Goal: Register for event/course

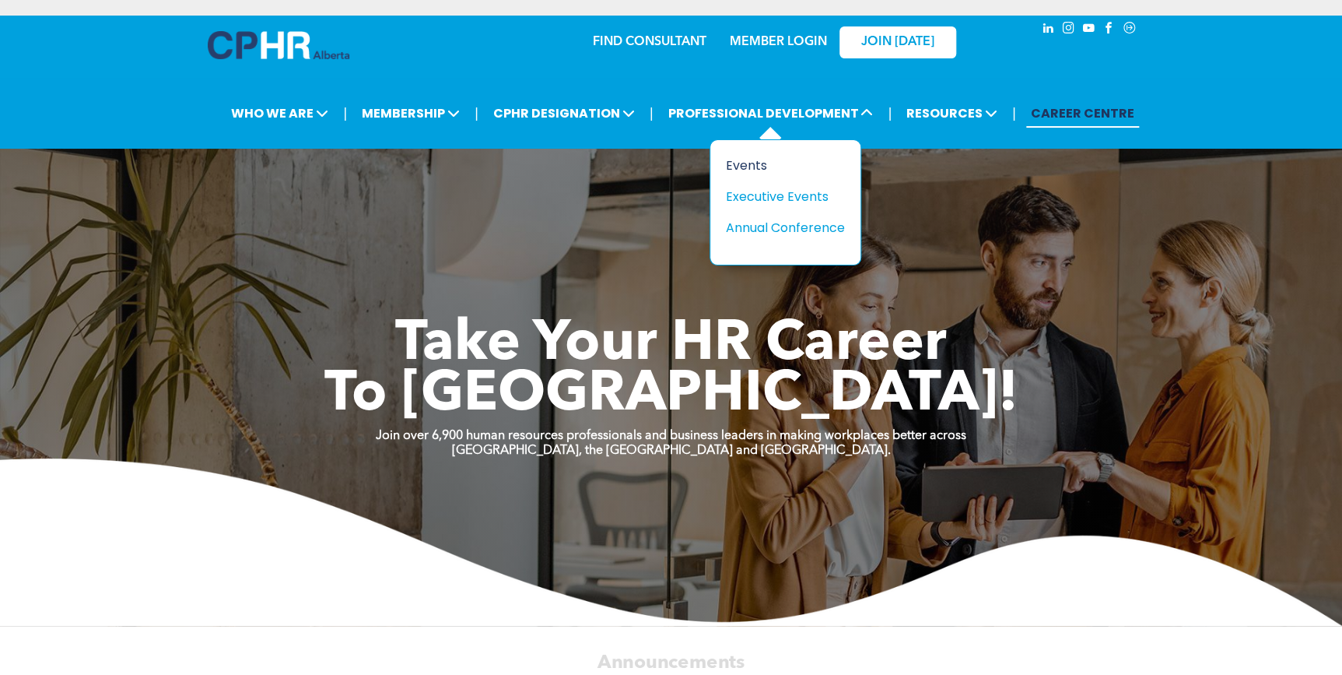
click at [747, 162] on div "Events" at bounding box center [779, 165] width 107 height 19
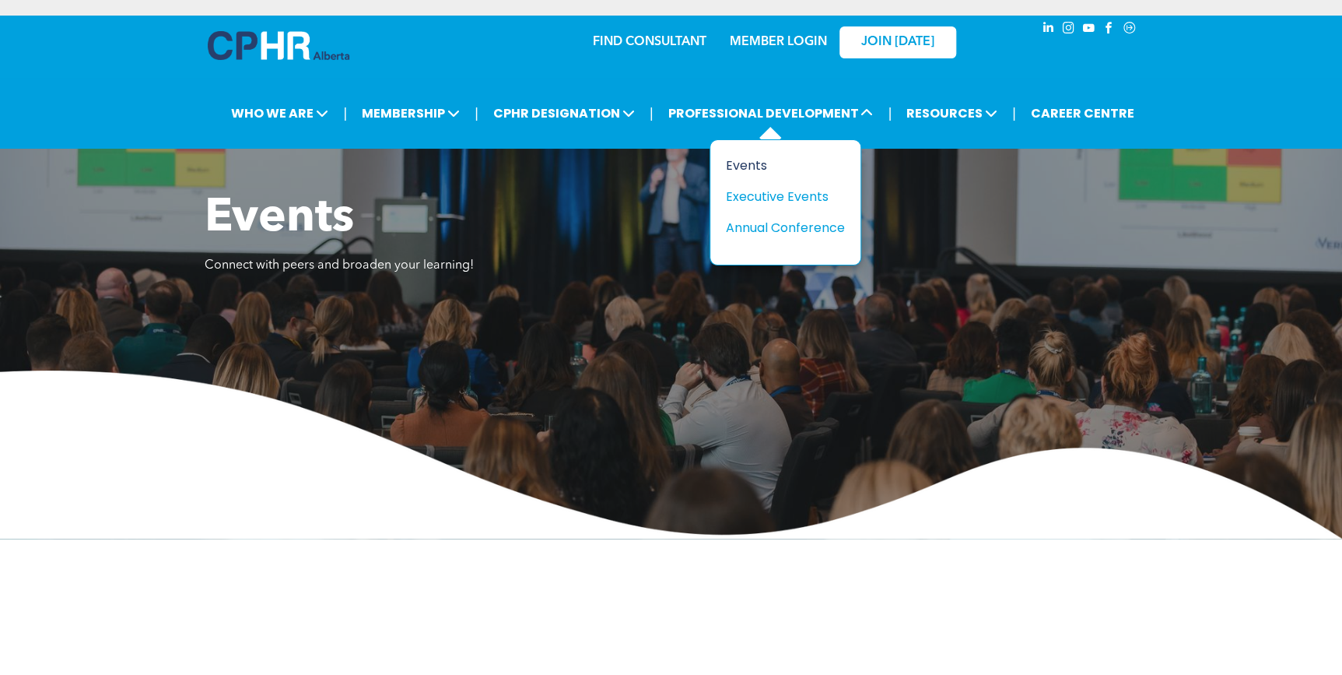
click at [754, 163] on div "Events" at bounding box center [779, 165] width 107 height 19
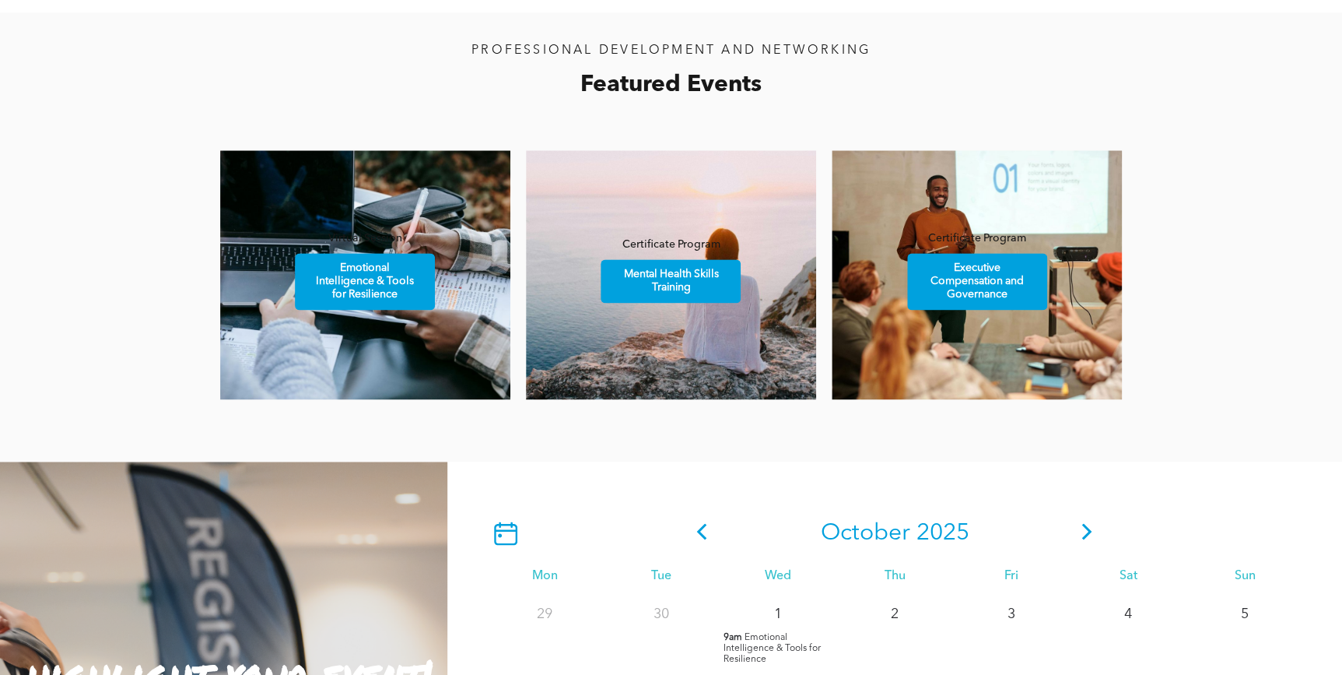
scroll to position [848, 0]
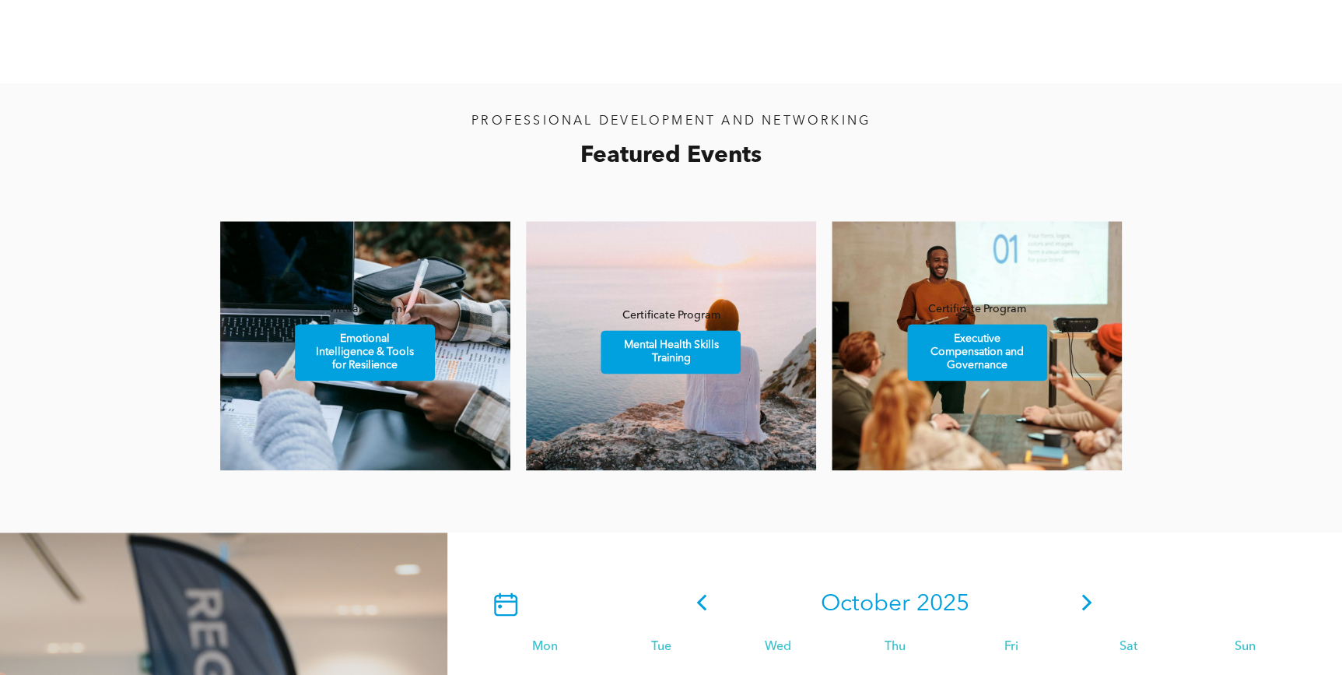
click at [1085, 608] on icon at bounding box center [1087, 602] width 10 height 16
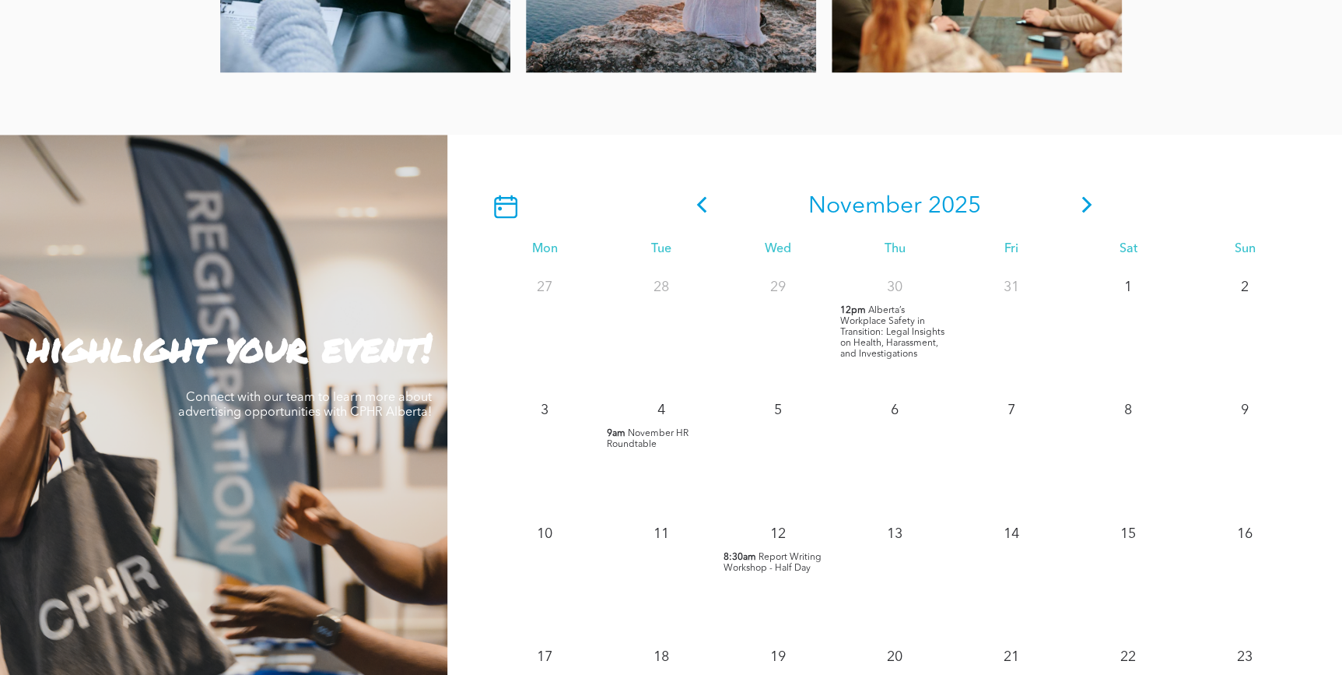
scroll to position [1415, 0]
